Goal: Task Accomplishment & Management: Manage account settings

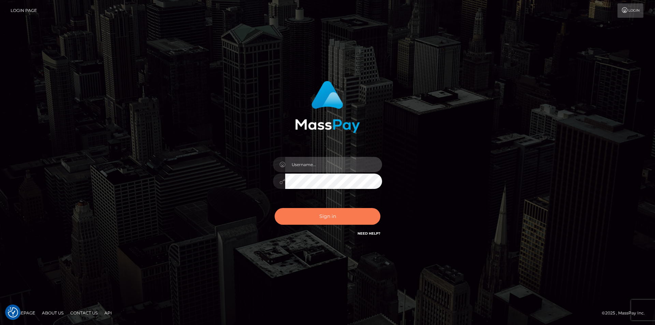
type input "dszikszai"
click at [304, 212] on button "Sign in" at bounding box center [328, 216] width 106 height 17
type input "dszikszai"
click at [304, 212] on button "Sign in" at bounding box center [328, 216] width 106 height 17
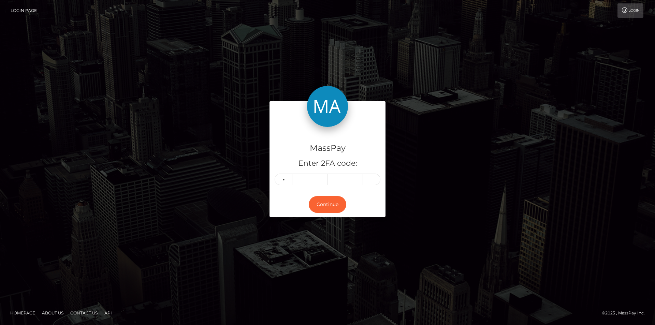
type input "5"
type input "7"
type input "4"
type input "5"
type input "1"
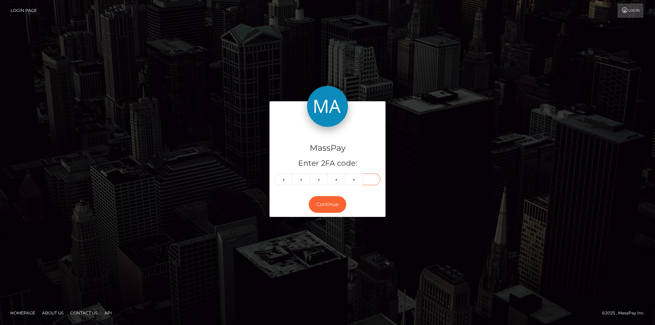
type input "7"
